Goal: Task Accomplishment & Management: Manage account settings

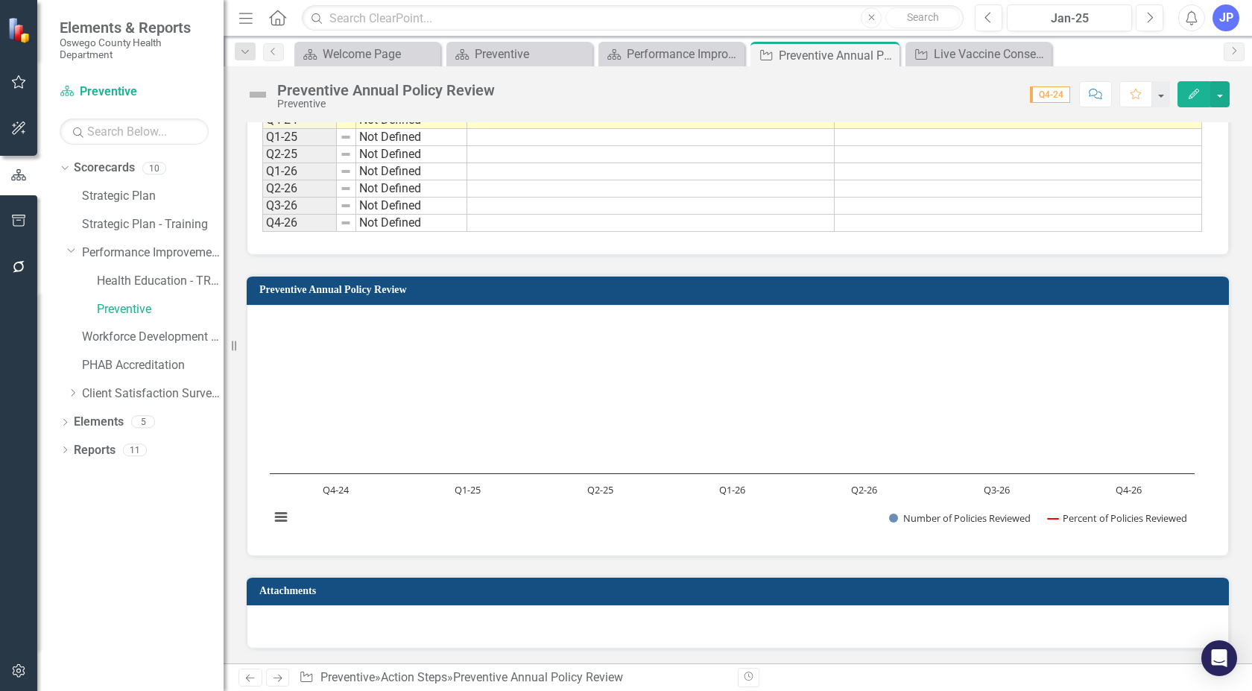
scroll to position [1165, 0]
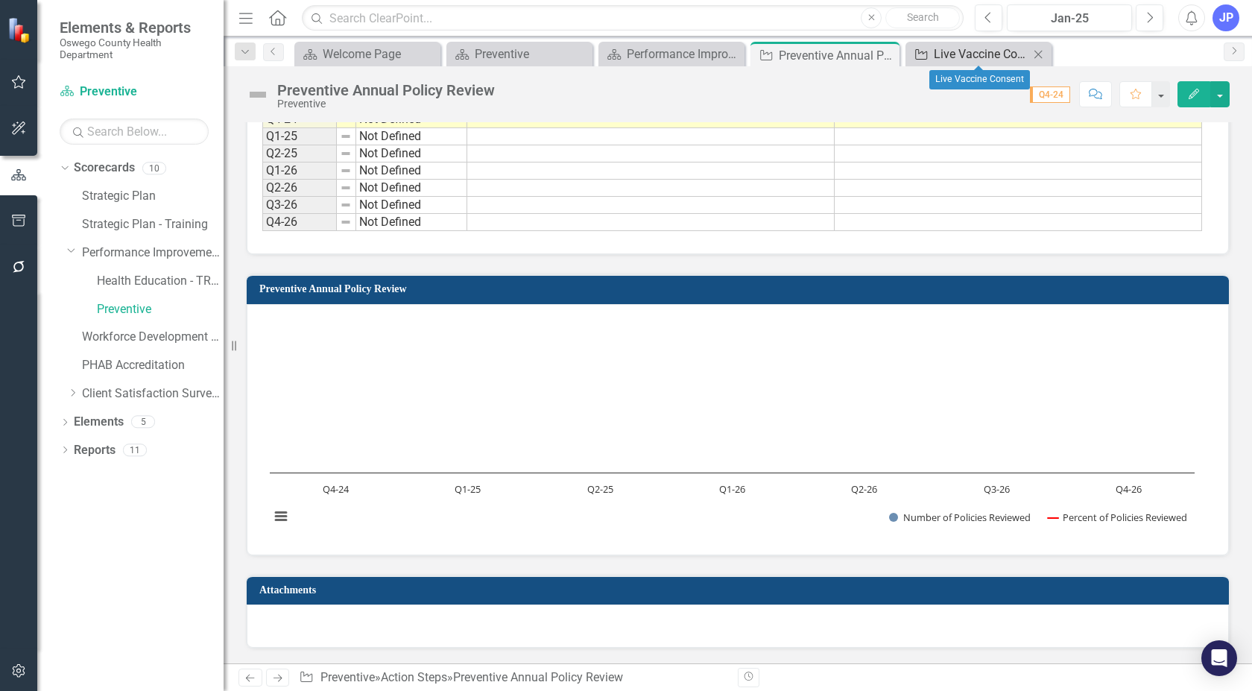
click at [931, 59] on link "Action Step Live Vaccine Consent" at bounding box center [969, 54] width 120 height 19
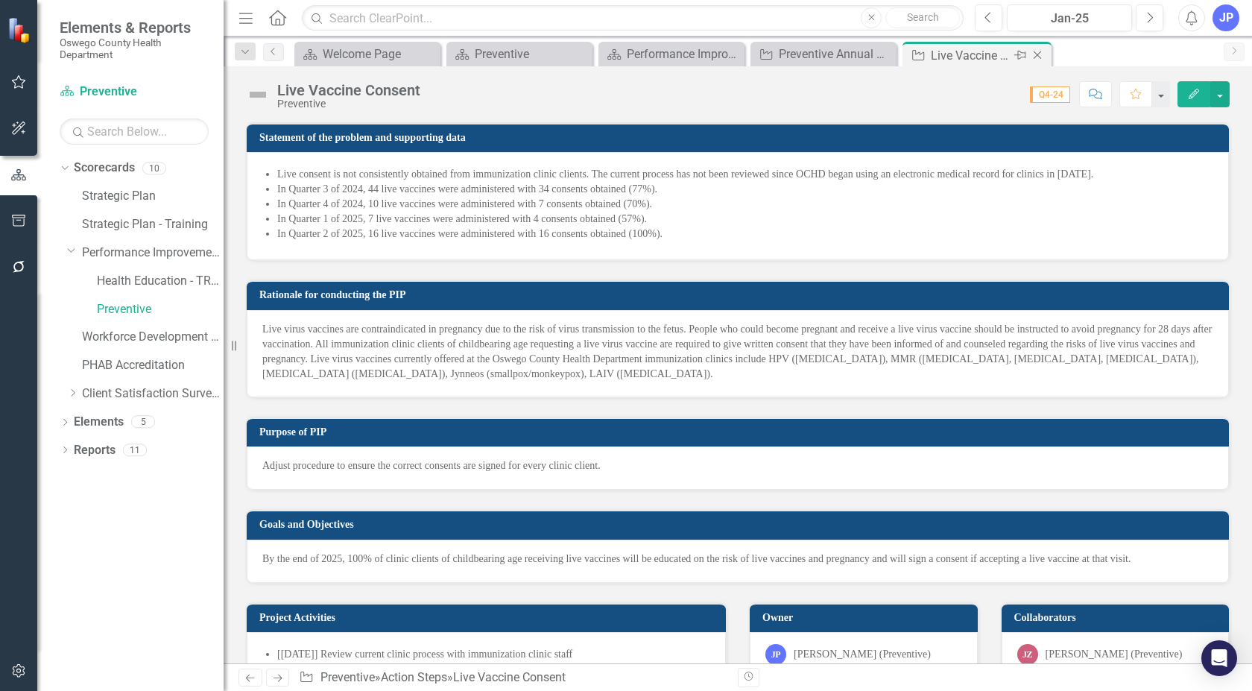
click at [931, 59] on div "Live Vaccine Consent" at bounding box center [971, 55] width 80 height 19
click at [826, 53] on div "Preventive Annual Policy Review" at bounding box center [826, 54] width 95 height 19
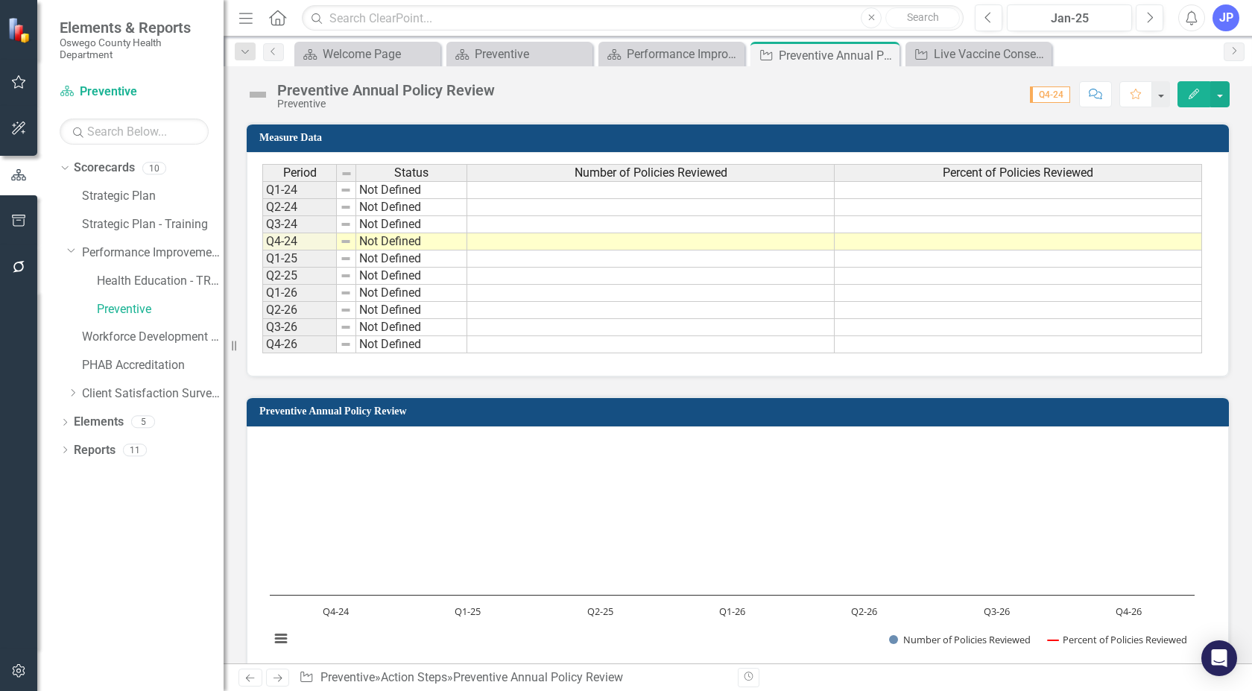
scroll to position [1165, 0]
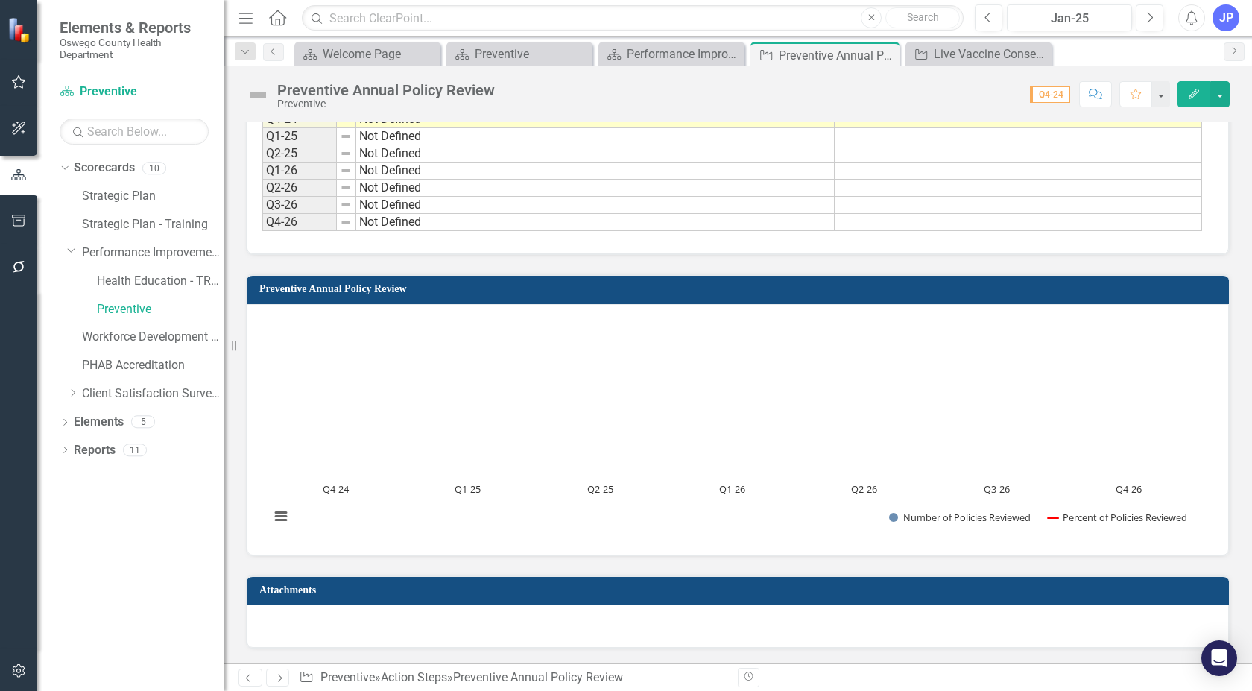
click at [852, 638] on div at bounding box center [738, 625] width 982 height 43
click at [591, 635] on div at bounding box center [738, 625] width 982 height 43
click at [1192, 96] on icon "Edit" at bounding box center [1193, 94] width 13 height 10
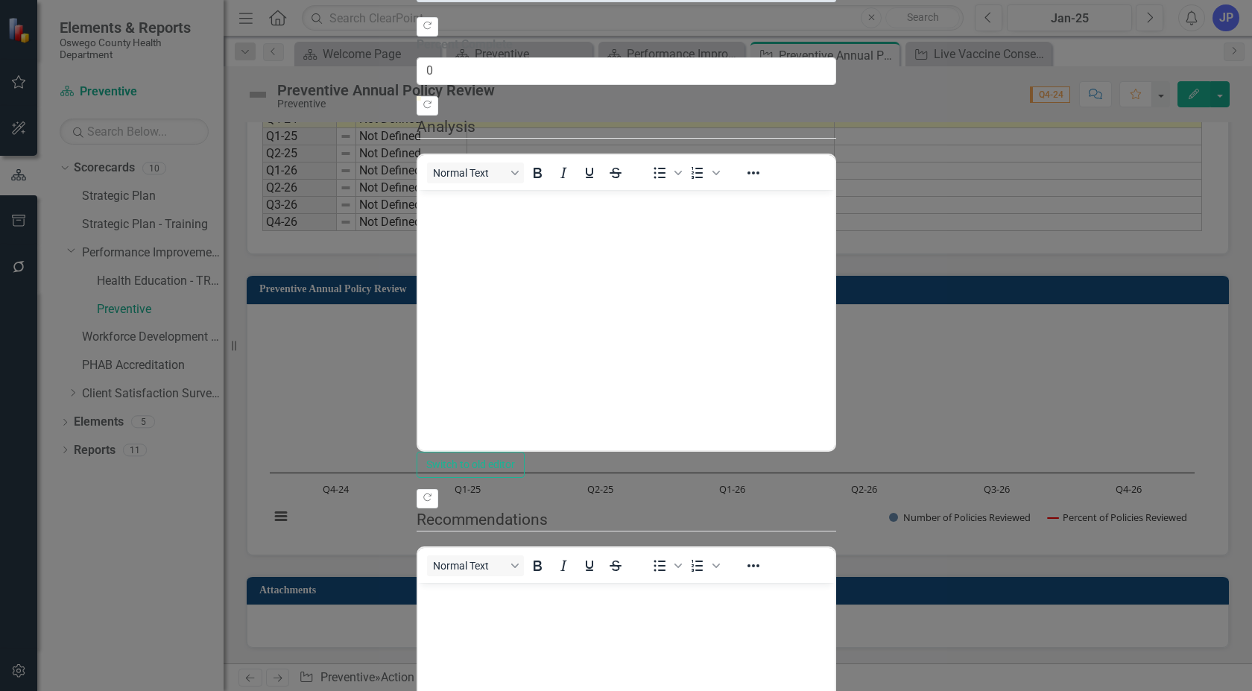
scroll to position [0, 0]
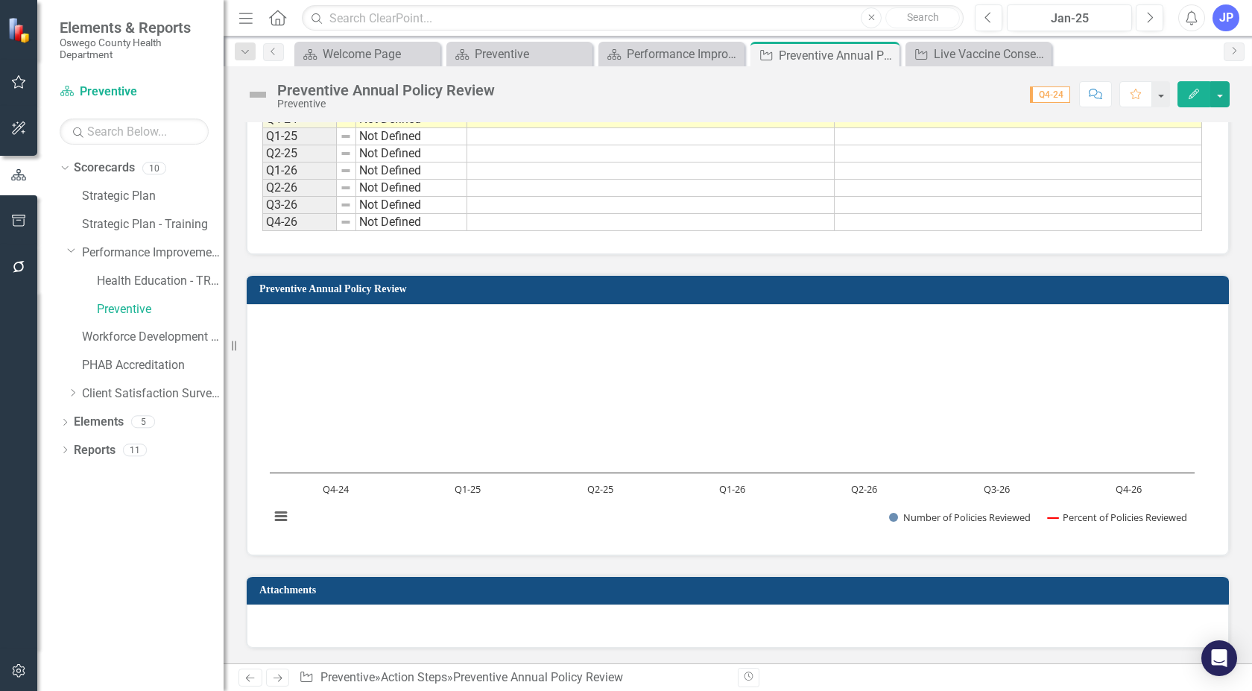
click at [585, 636] on div at bounding box center [738, 625] width 982 height 43
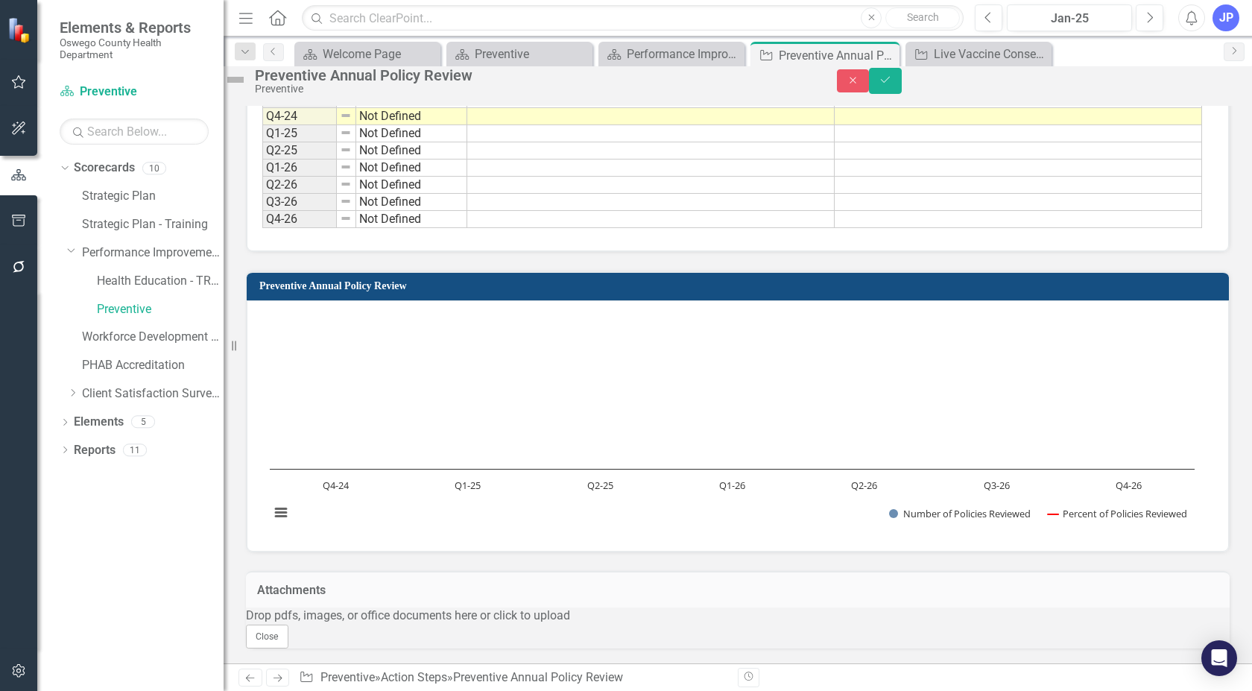
scroll to position [1240, 0]
click at [612, 607] on div "Drop pdfs, images, or office documents here or click to upload" at bounding box center [738, 615] width 984 height 17
click at [288, 624] on button "Close" at bounding box center [267, 636] width 42 height 24
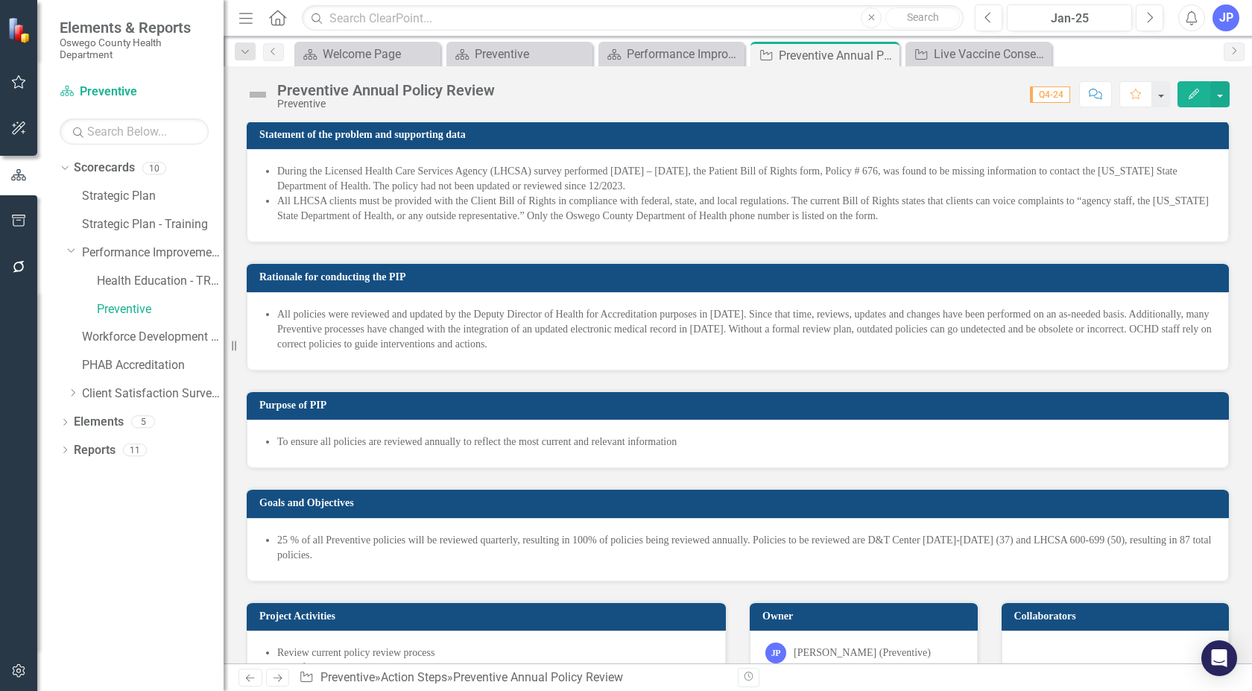
scroll to position [0, 0]
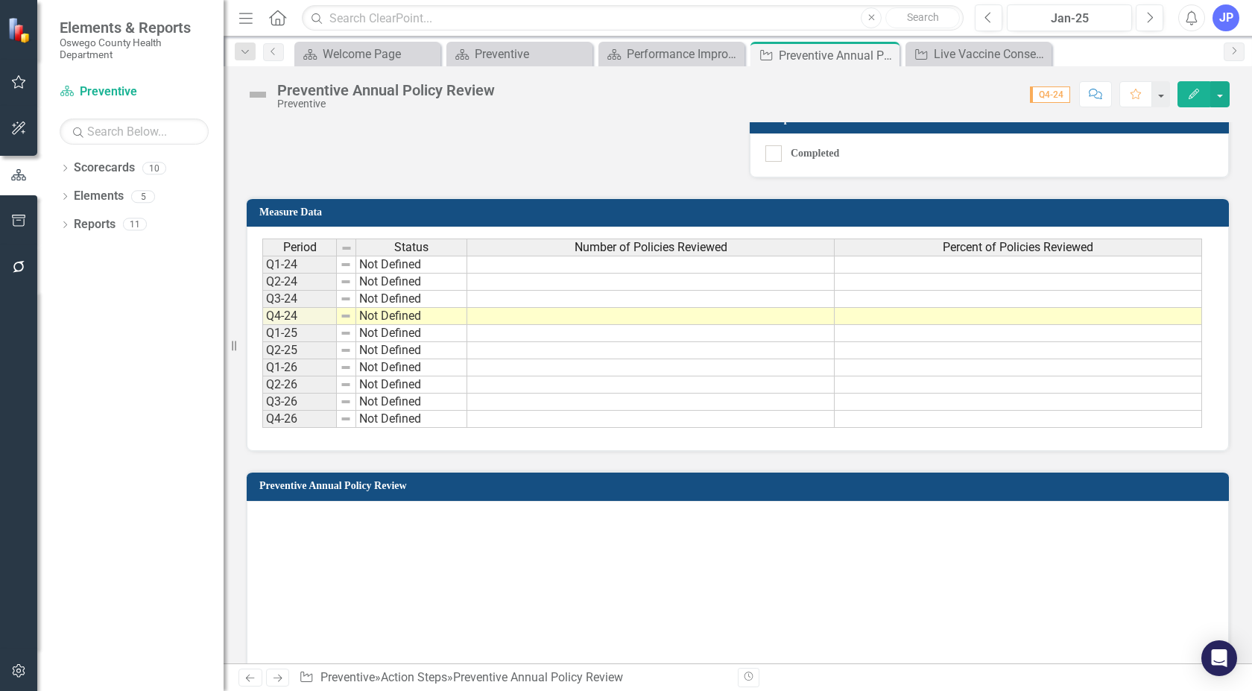
scroll to position [1165, 0]
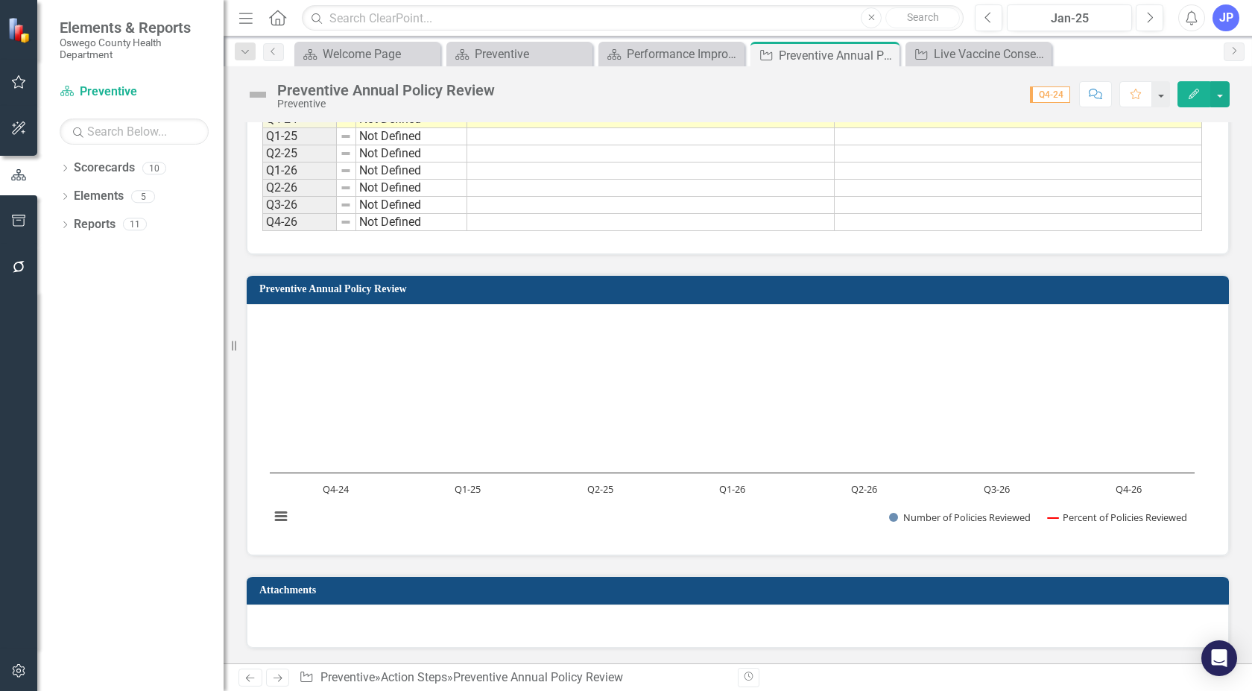
click at [498, 632] on div at bounding box center [738, 625] width 982 height 43
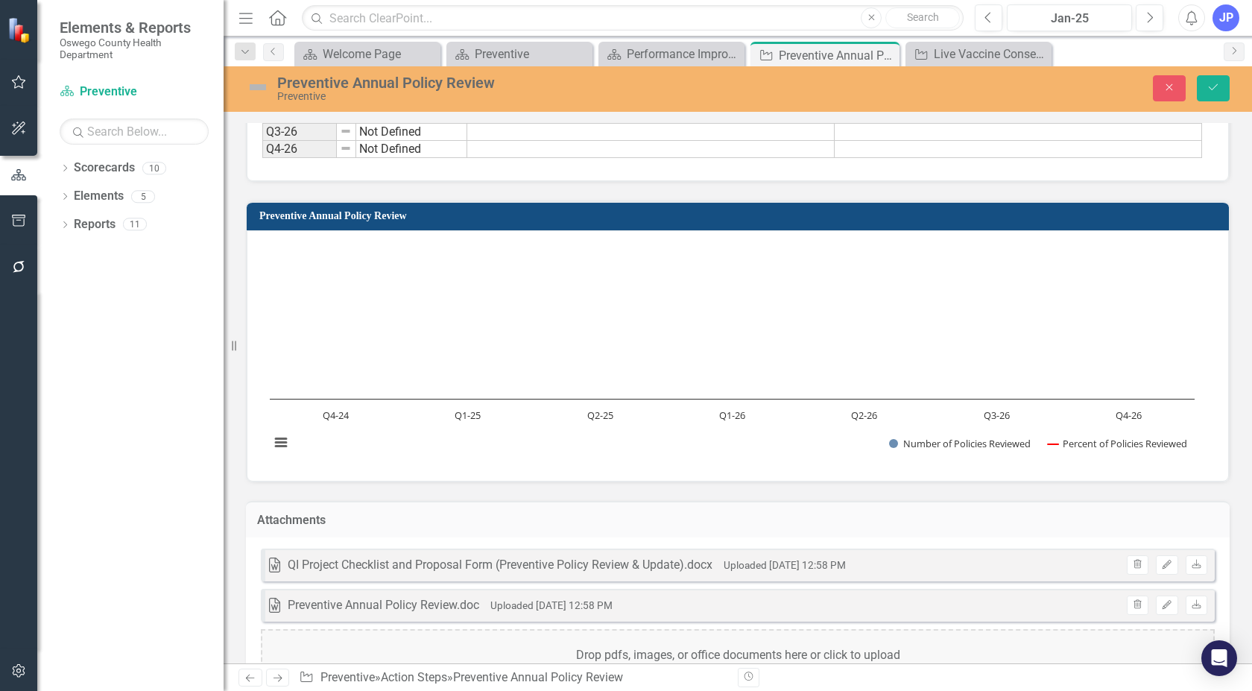
scroll to position [1320, 0]
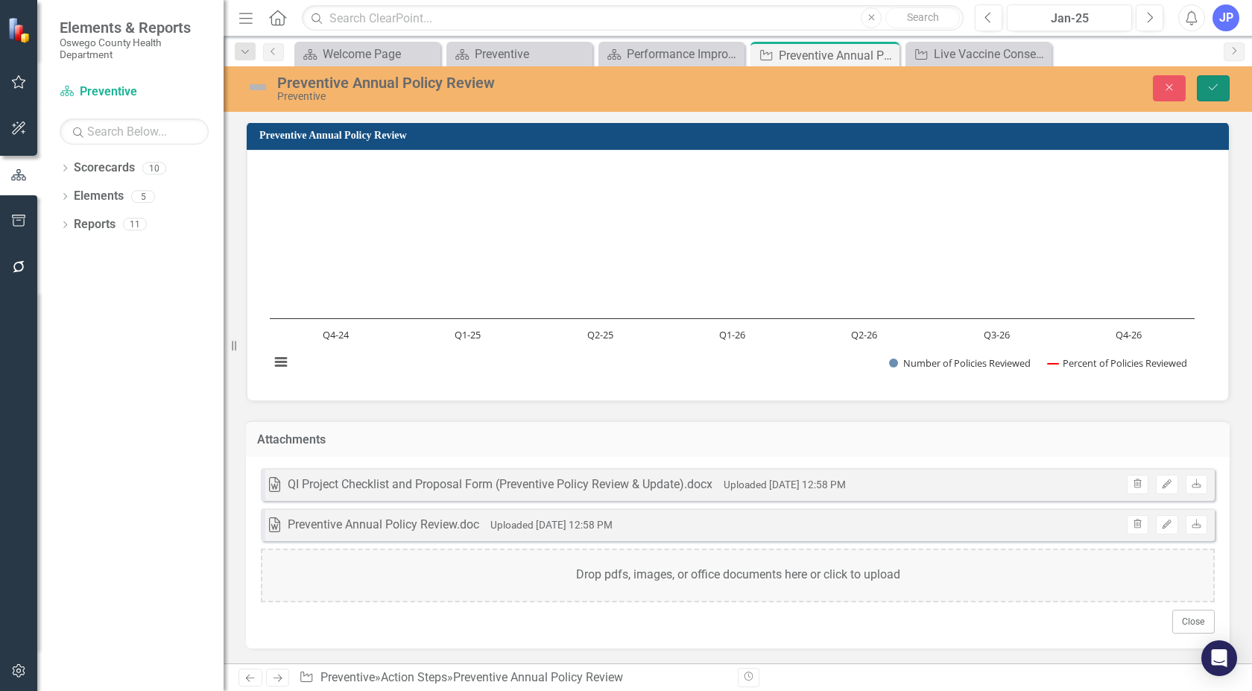
click at [1216, 84] on icon "Save" at bounding box center [1212, 87] width 13 height 10
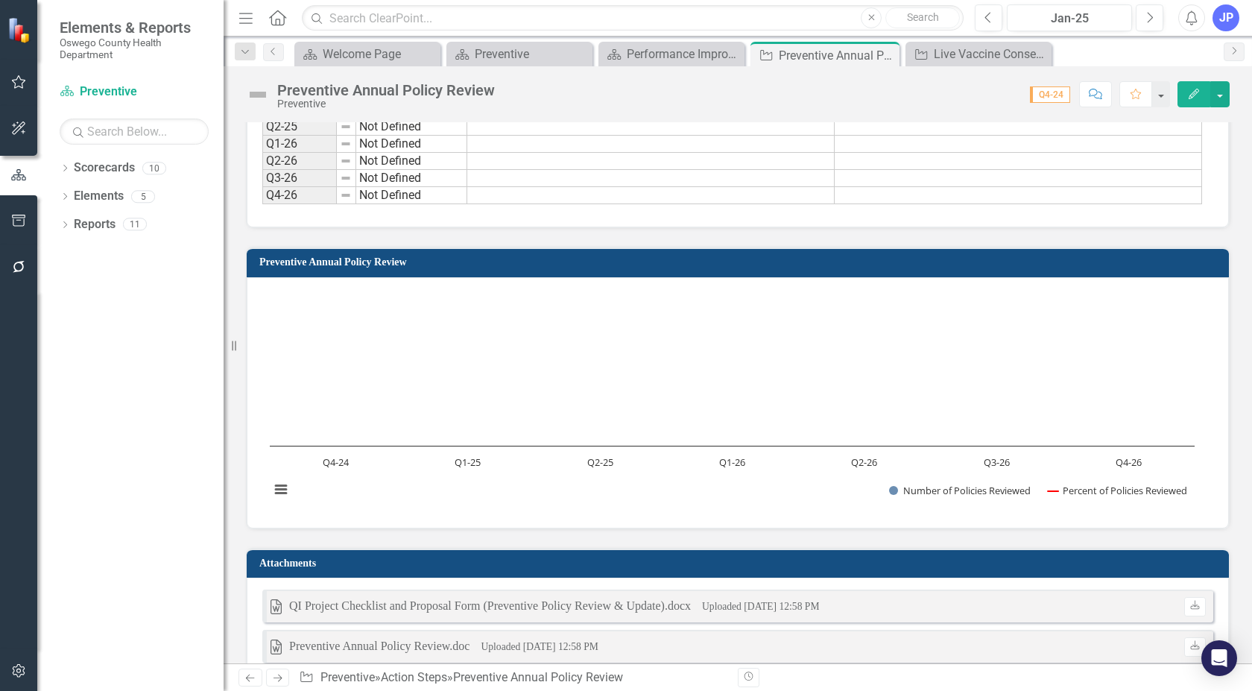
scroll to position [1230, 0]
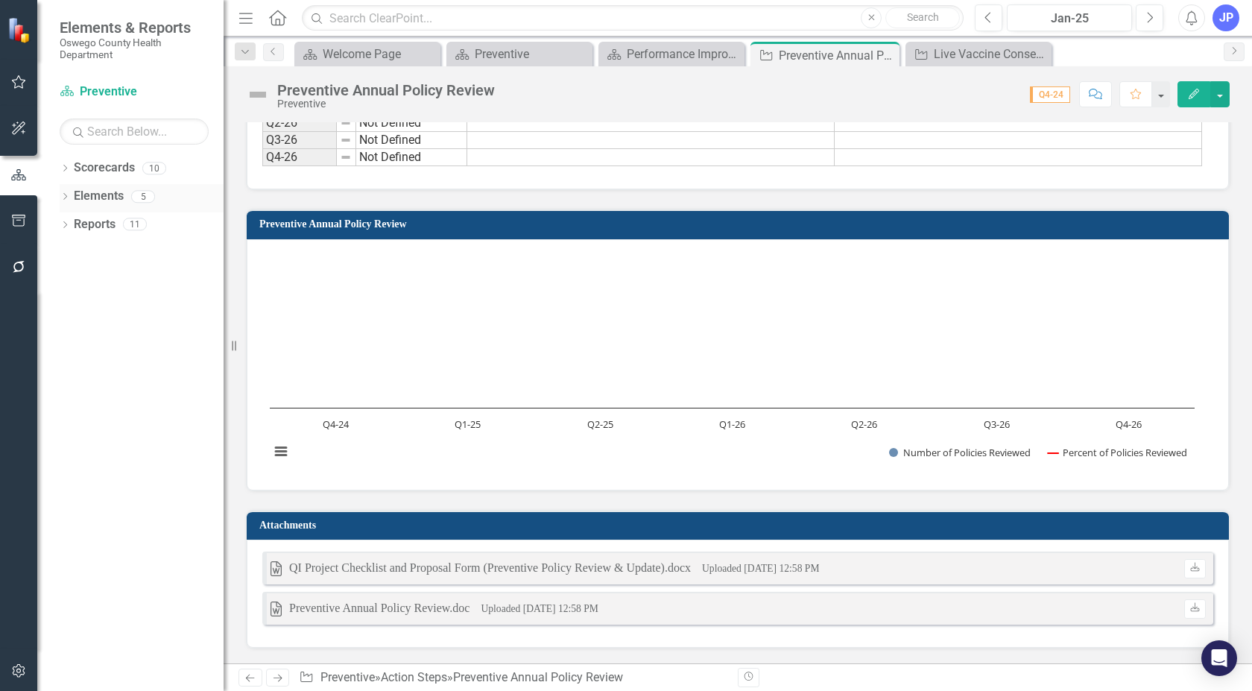
click at [66, 194] on icon "Dropdown" at bounding box center [65, 198] width 10 height 8
click at [75, 281] on icon "Dropdown" at bounding box center [72, 282] width 10 height 8
click at [63, 337] on icon "Dropdown" at bounding box center [65, 336] width 10 height 8
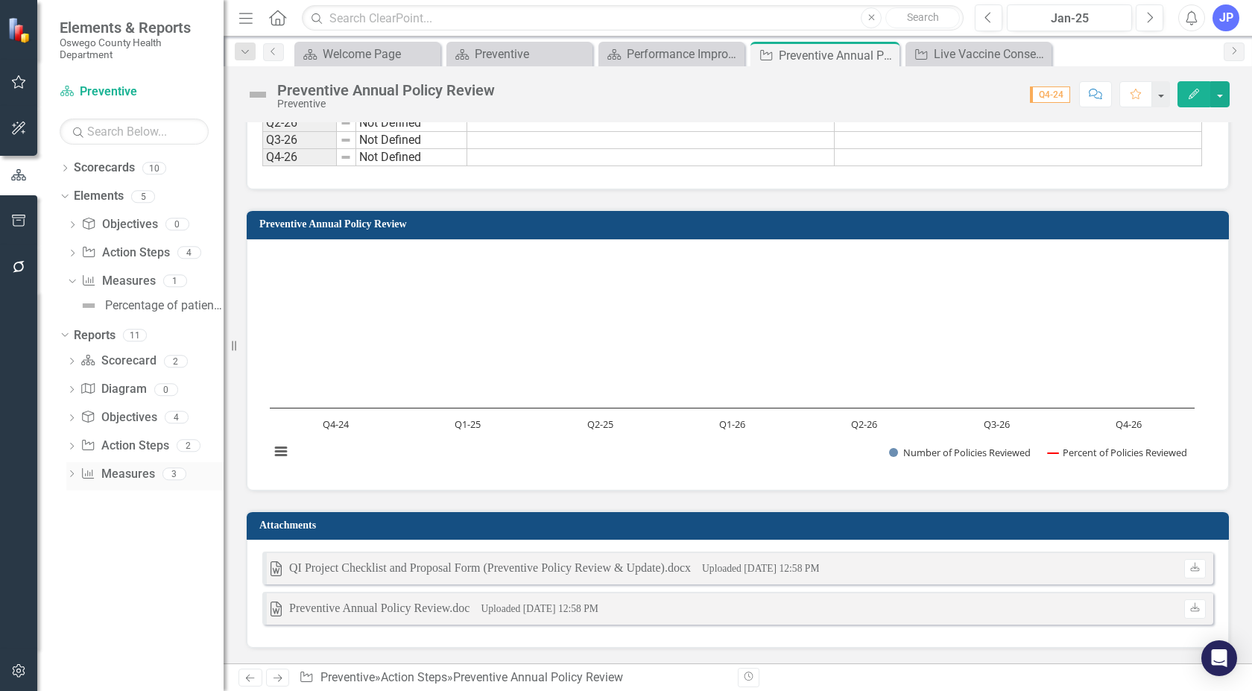
click at [70, 475] on icon "Dropdown" at bounding box center [71, 475] width 10 height 8
click at [71, 444] on icon "Dropdown" at bounding box center [71, 447] width 10 height 8
click at [70, 408] on div "Dropdown Objective Objectives 4" at bounding box center [144, 419] width 157 height 28
click at [70, 417] on icon "Dropdown" at bounding box center [71, 419] width 10 height 8
click at [71, 385] on div "Dropdown" at bounding box center [71, 391] width 10 height 13
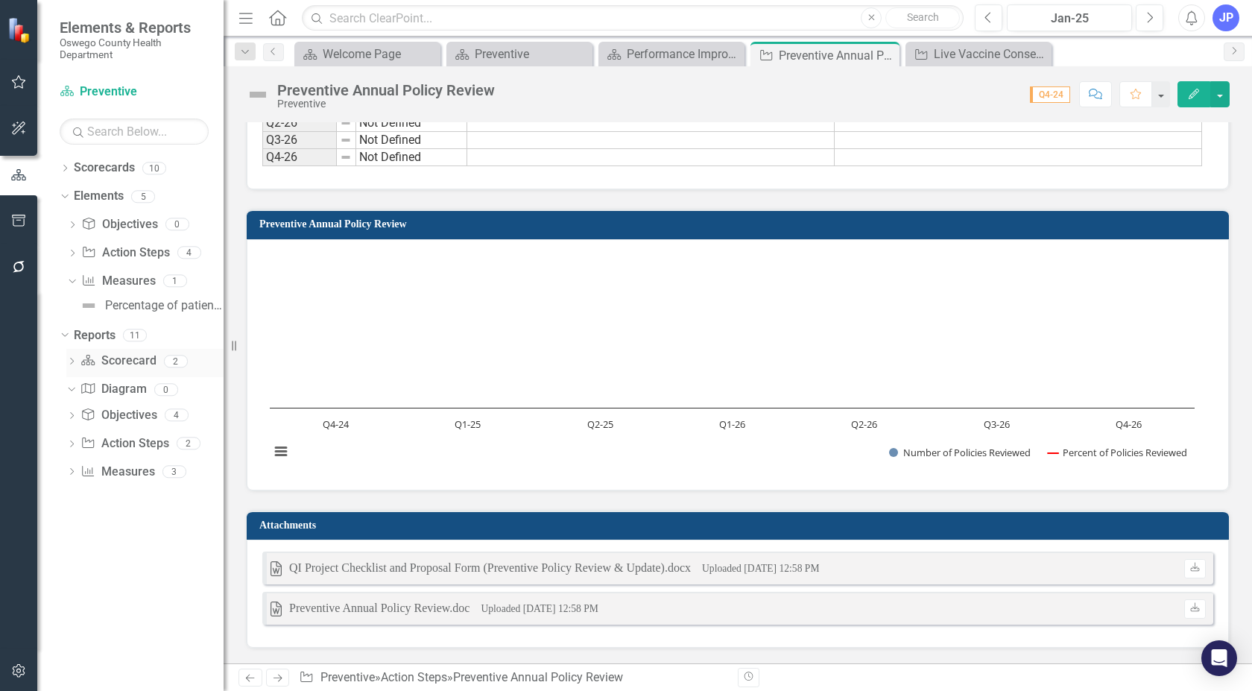
click at [71, 361] on icon "Dropdown" at bounding box center [71, 362] width 10 height 8
click at [96, 383] on div "Preventive" at bounding box center [151, 386] width 145 height 13
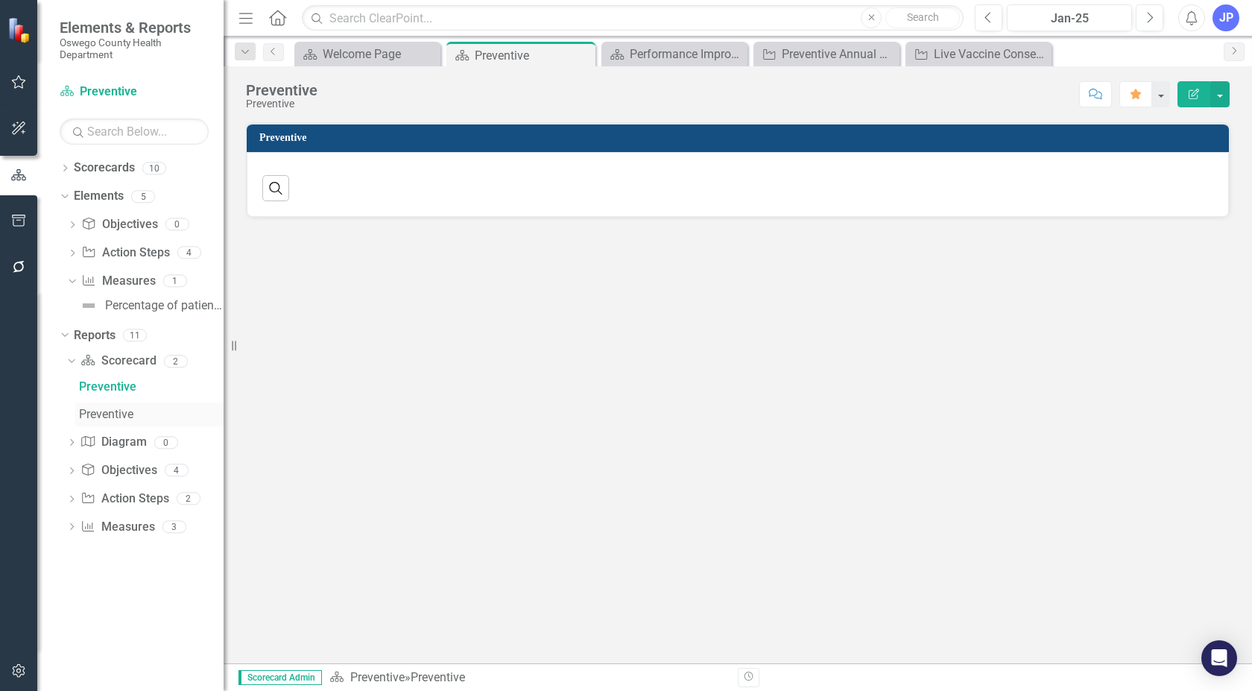
click at [104, 414] on div "Preventive" at bounding box center [151, 414] width 145 height 13
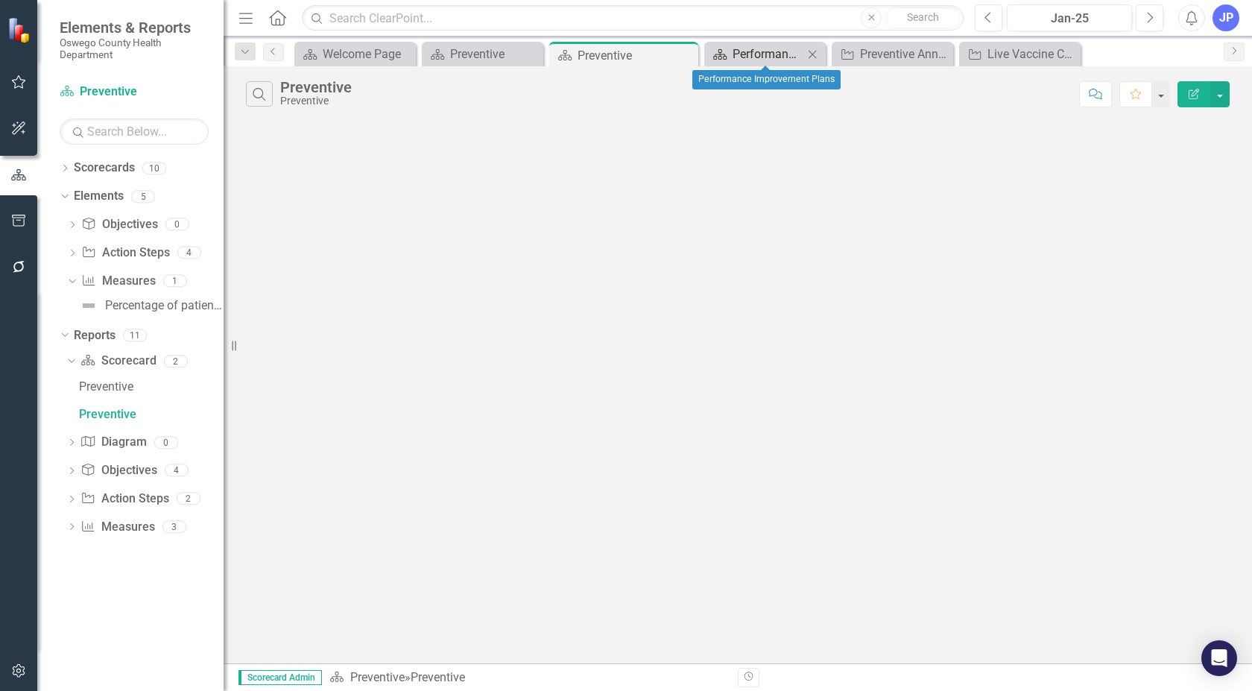
click at [757, 60] on div "Performance Improvement Plans" at bounding box center [767, 54] width 71 height 19
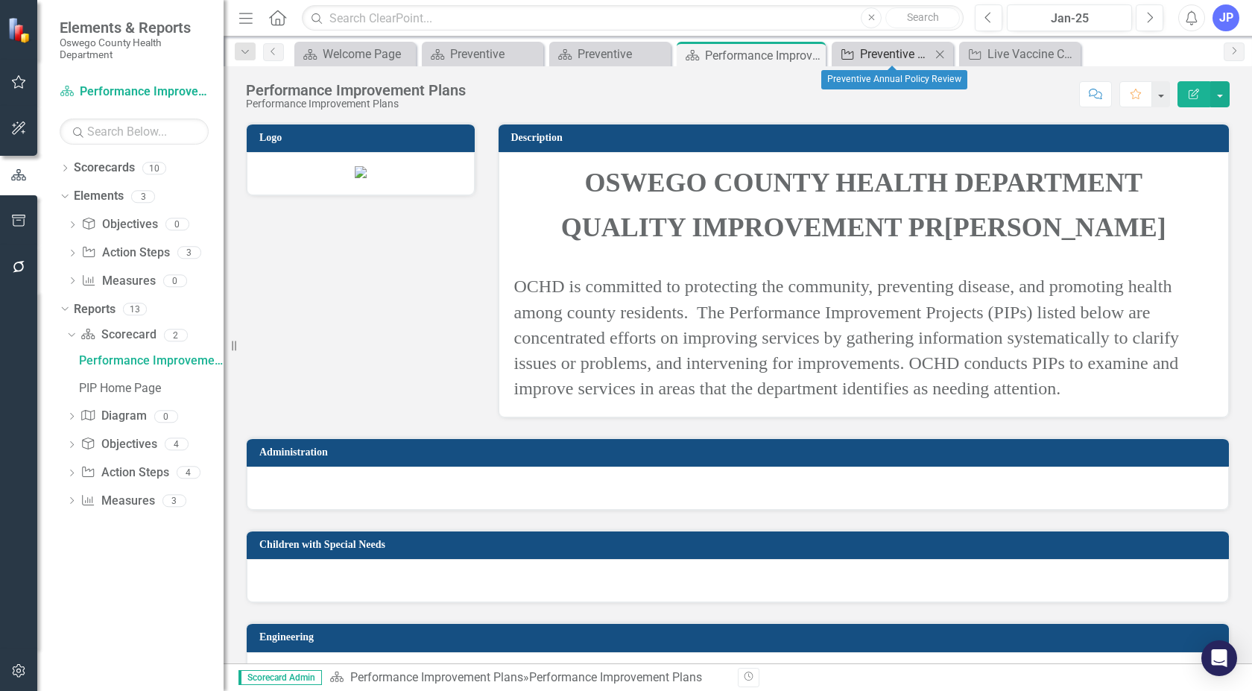
click at [872, 54] on div "Preventive Annual Policy Review" at bounding box center [895, 54] width 71 height 19
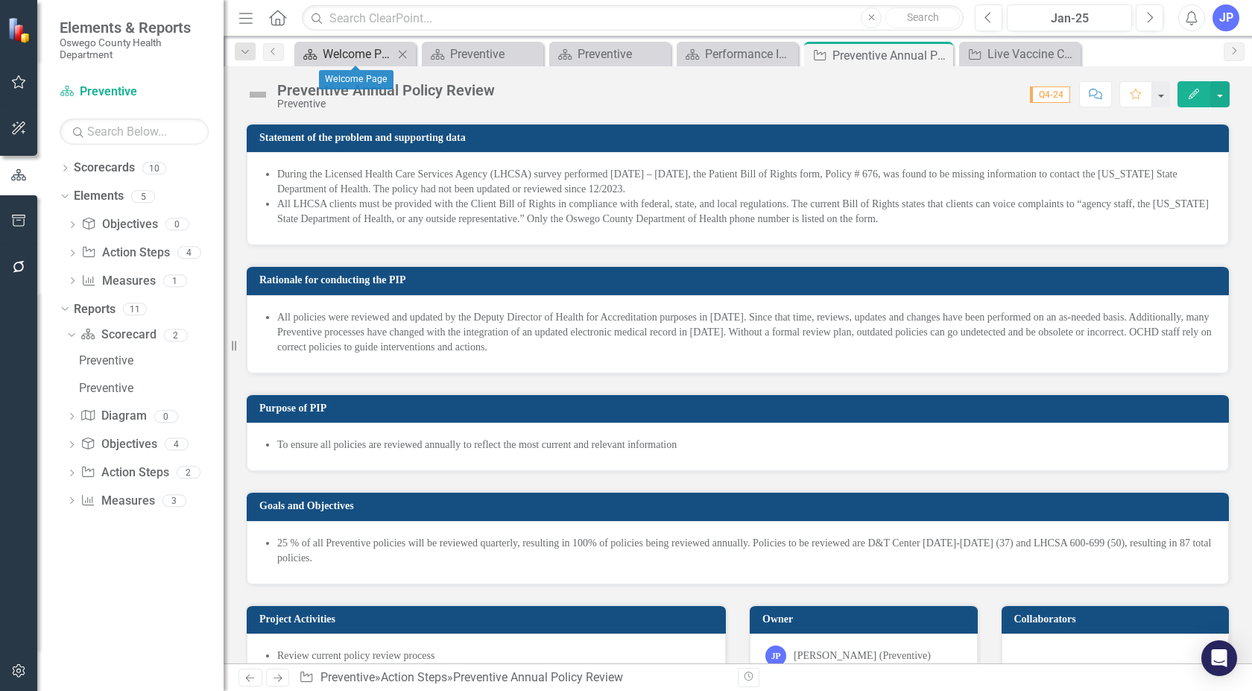
click at [356, 55] on div "Welcome Page" at bounding box center [358, 54] width 71 height 19
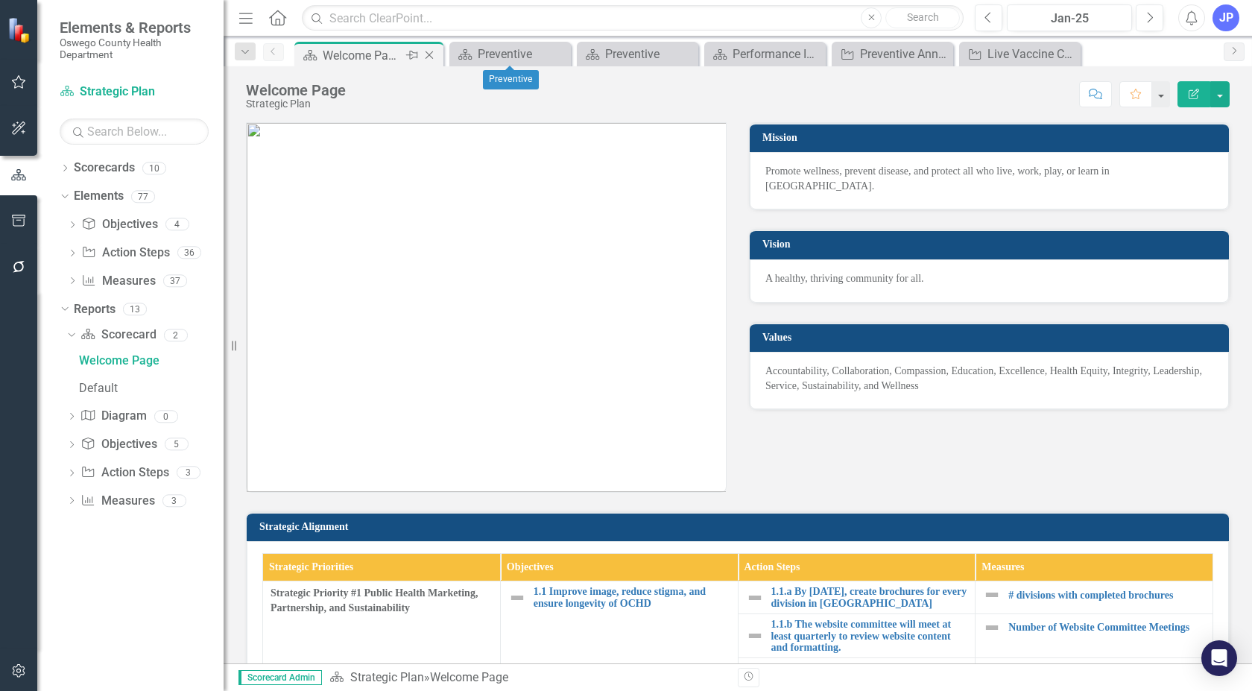
drag, startPoint x: 530, startPoint y: 48, endPoint x: 356, endPoint y: 51, distance: 173.6
click at [356, 51] on div "Welcome Page" at bounding box center [363, 55] width 80 height 19
